Goal: Find specific page/section: Find specific page/section

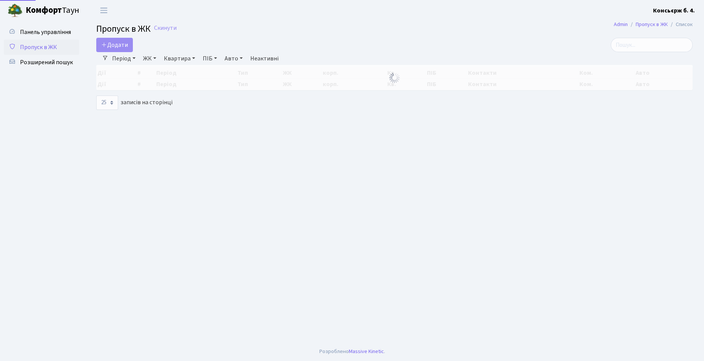
select select "25"
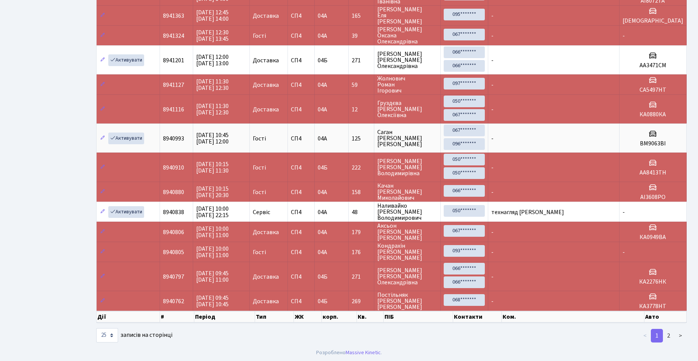
scroll to position [533, 0]
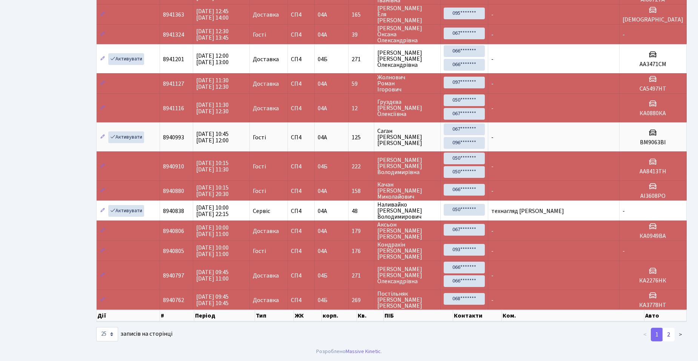
click at [667, 337] on link "2" at bounding box center [669, 335] width 12 height 14
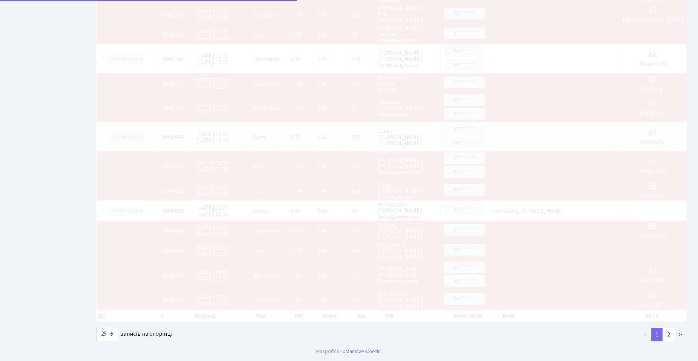
scroll to position [0, 0]
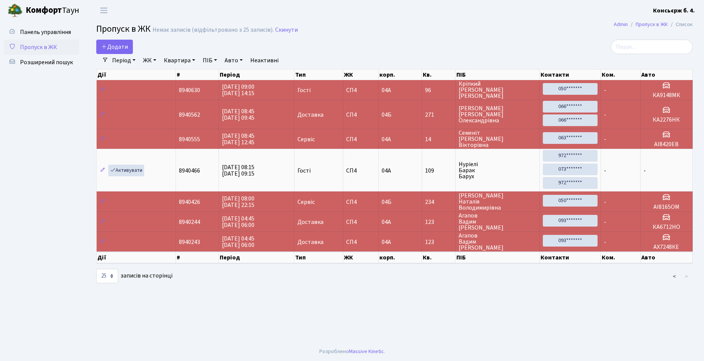
click at [154, 61] on link "ЖК" at bounding box center [149, 60] width 19 height 13
click at [164, 77] on link "-" at bounding box center [179, 77] width 79 height 12
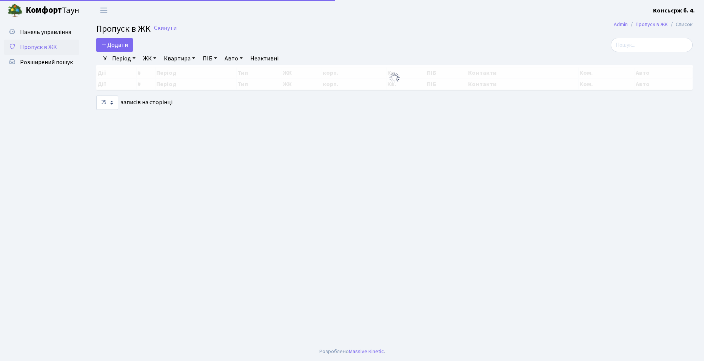
select select "25"
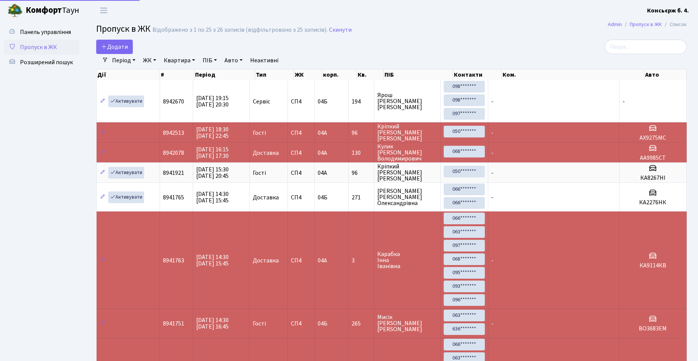
select select "25"
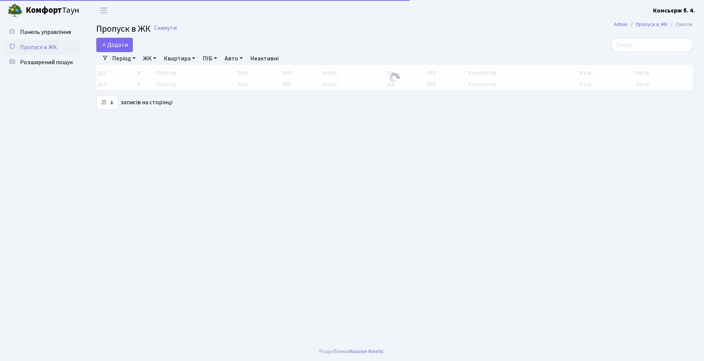
select select "25"
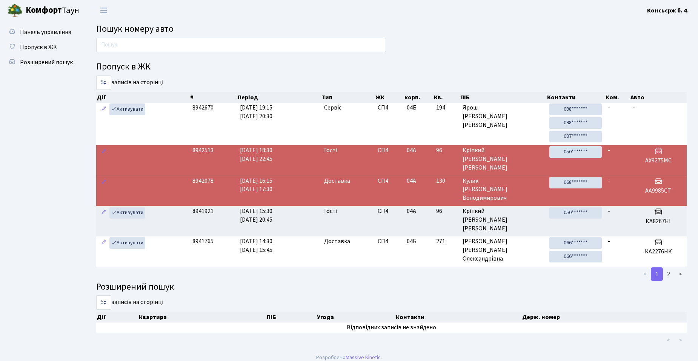
click at [456, 50] on div "Пропуск в ЖК 5 10 25 50 записів на сторінці Дії # Період Тип ЖК корп. Кв. ПІБ К…" at bounding box center [392, 193] width 602 height 310
